Goal: Find specific page/section: Find specific page/section

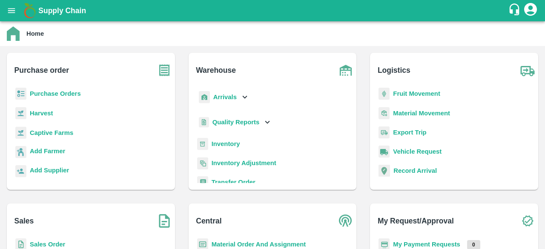
click at [47, 131] on b "Captive Farms" at bounding box center [51, 132] width 43 height 7
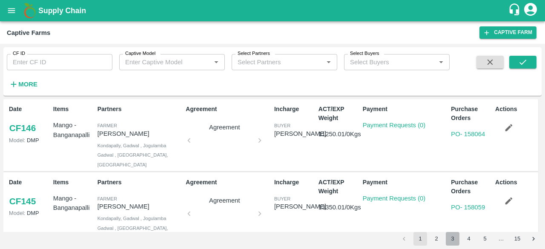
click at [457, 240] on button "3" at bounding box center [452, 239] width 14 height 14
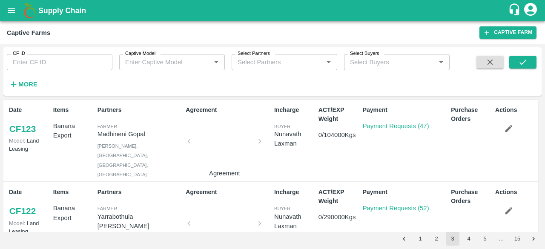
scroll to position [246, 0]
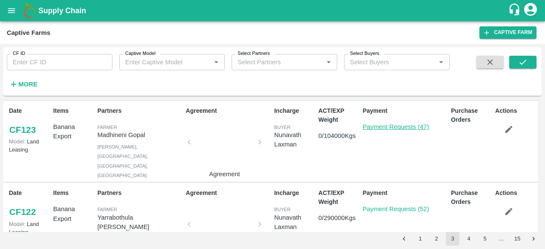
click at [408, 123] on link "Payment Requests (47)" at bounding box center [396, 126] width 66 height 7
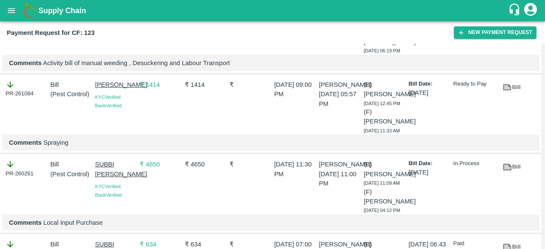
scroll to position [228, 0]
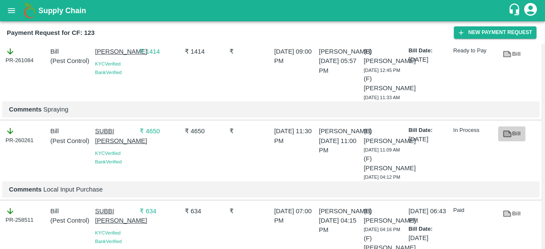
click at [510, 131] on link "Bill" at bounding box center [511, 133] width 27 height 15
